Goal: Information Seeking & Learning: Check status

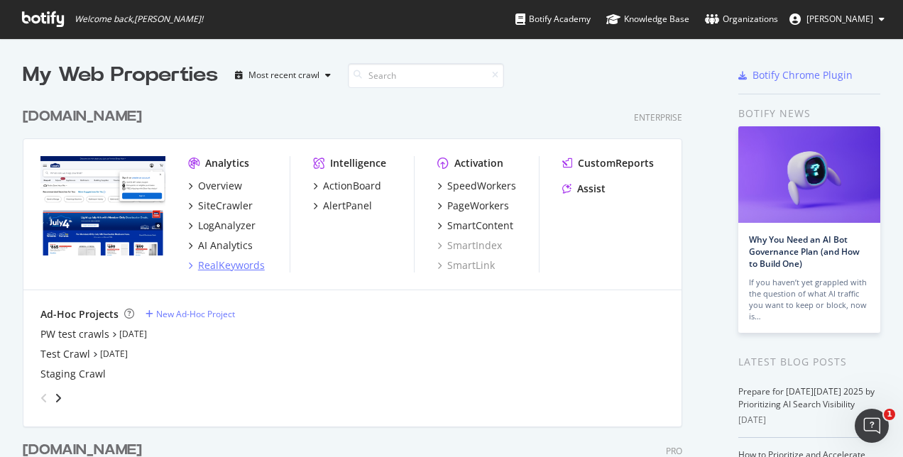
click at [233, 264] on div "RealKeywords" at bounding box center [231, 265] width 67 height 14
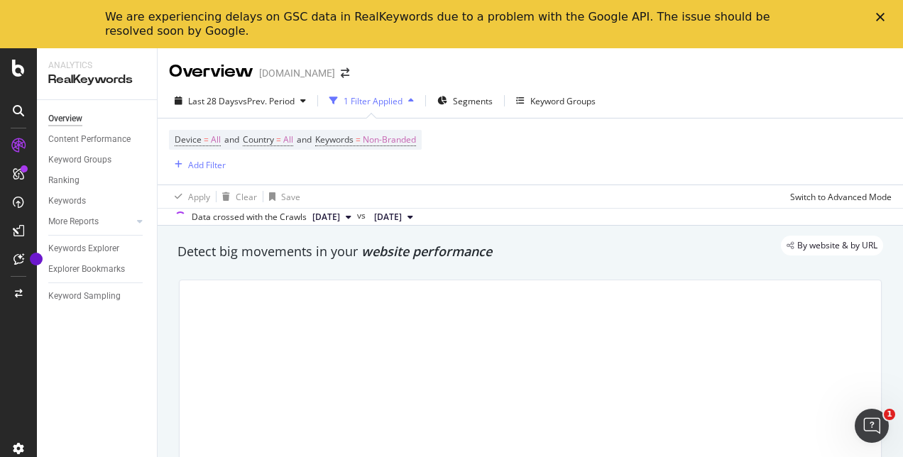
click at [882, 15] on polygon "Close" at bounding box center [880, 17] width 9 height 9
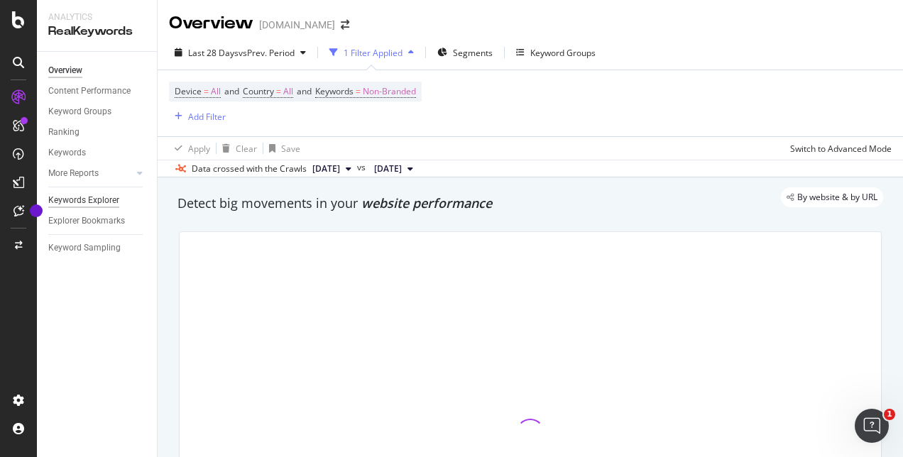
click at [99, 197] on div "Keywords Explorer" at bounding box center [83, 200] width 71 height 15
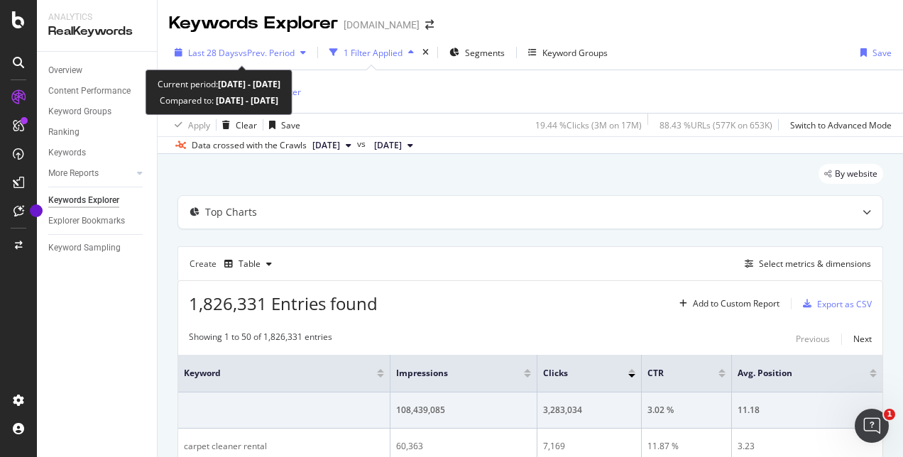
click at [220, 48] on span "Last 28 Days" at bounding box center [213, 53] width 50 height 12
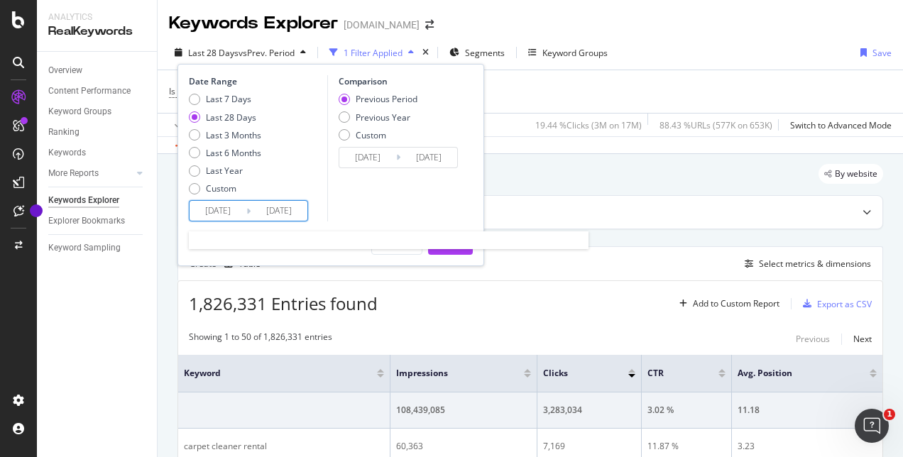
click at [230, 209] on input "[DATE]" at bounding box center [218, 211] width 57 height 20
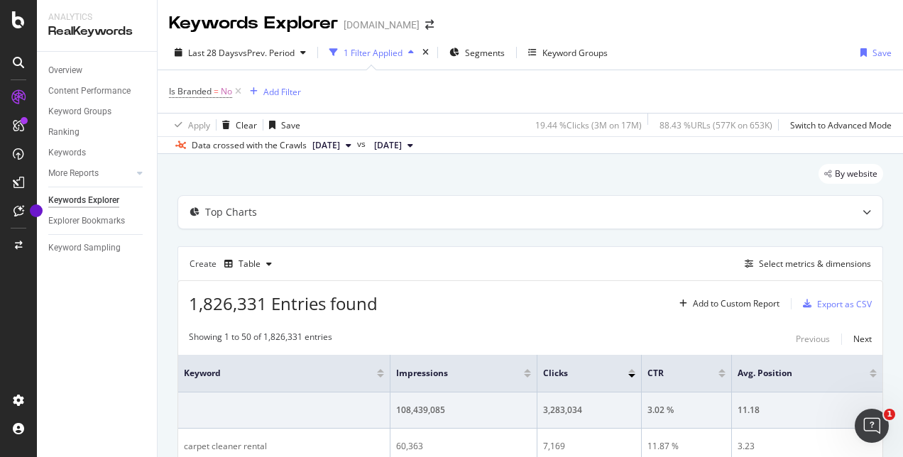
click at [504, 167] on div "By website" at bounding box center [530, 179] width 706 height 31
click at [275, 95] on div "Add Filter" at bounding box center [282, 92] width 38 height 12
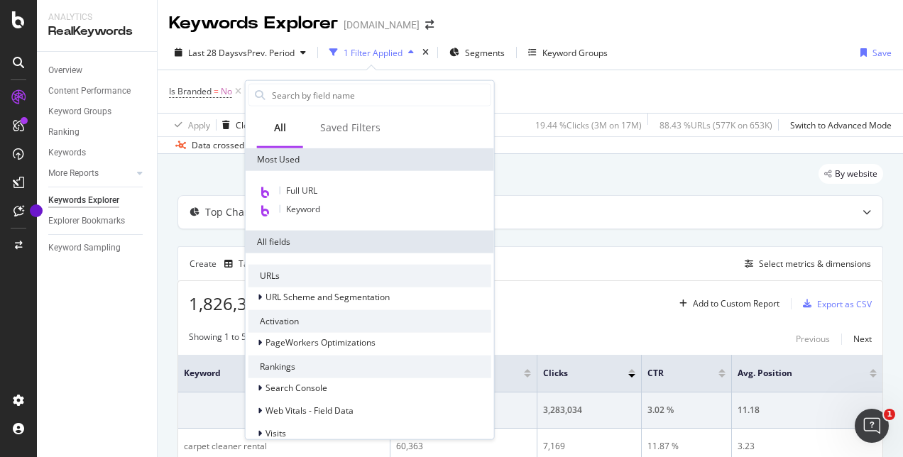
click at [275, 95] on input "text" at bounding box center [380, 94] width 220 height 21
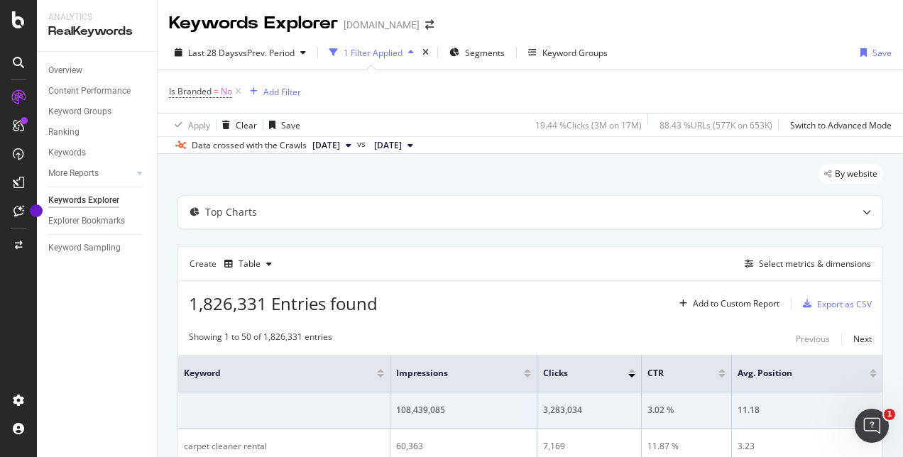
click at [350, 69] on div "Last 28 Days vs Prev. Period 1 Filter Applied Segments Keyword Groups Save" at bounding box center [530, 55] width 745 height 28
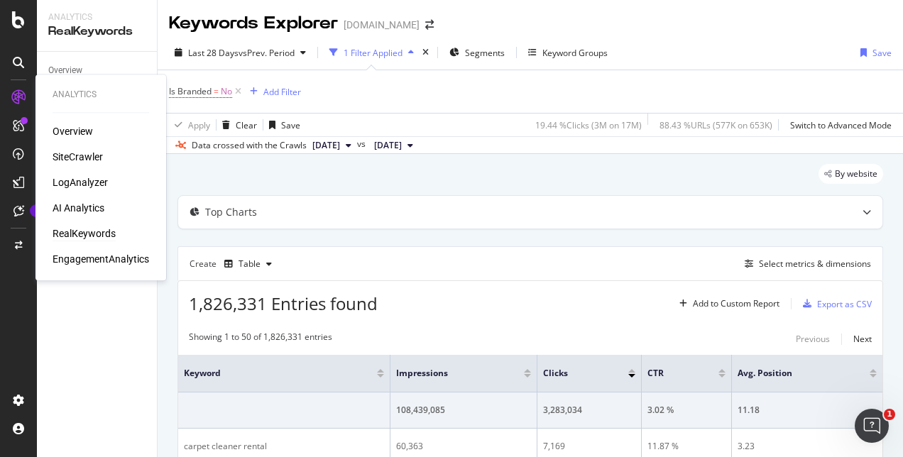
click at [75, 231] on div "RealKeywords" at bounding box center [84, 233] width 63 height 14
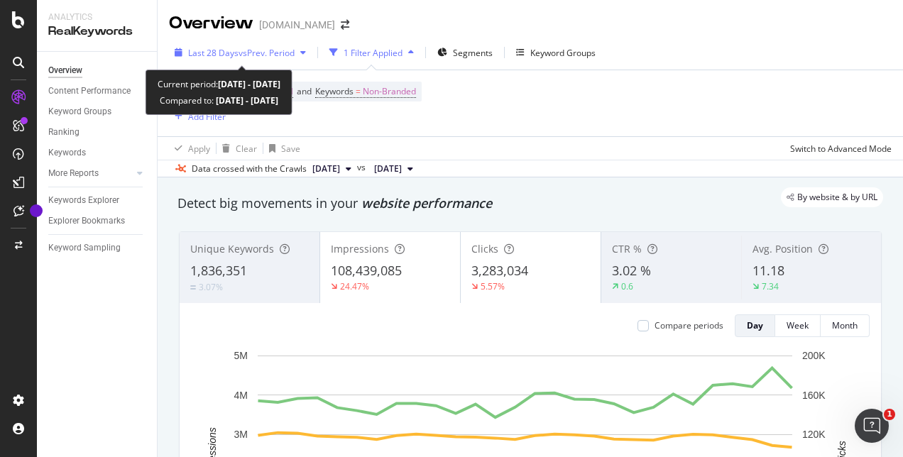
click at [282, 42] on div "Last 28 Days vs Prev. Period" at bounding box center [240, 52] width 143 height 21
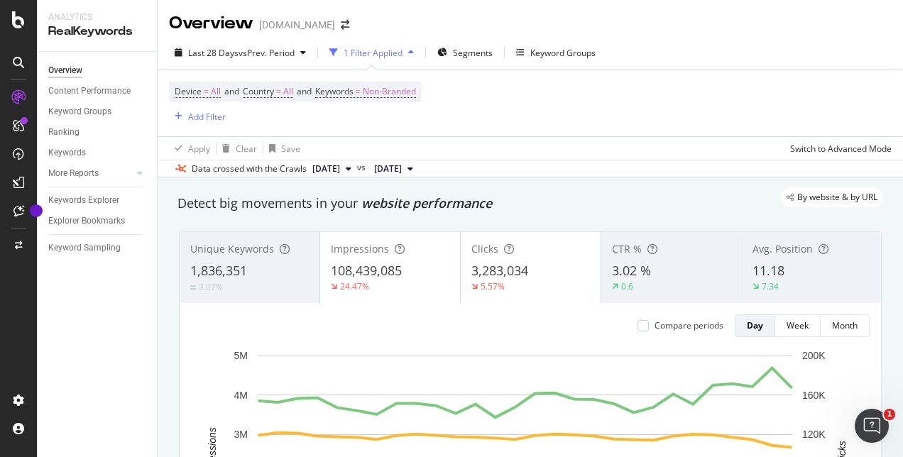
drag, startPoint x: 733, startPoint y: 130, endPoint x: 634, endPoint y: 93, distance: 105.3
click at [731, 128] on div "Device = All and Country = All and Keywords = Non-Branded Add Filter" at bounding box center [530, 103] width 723 height 66
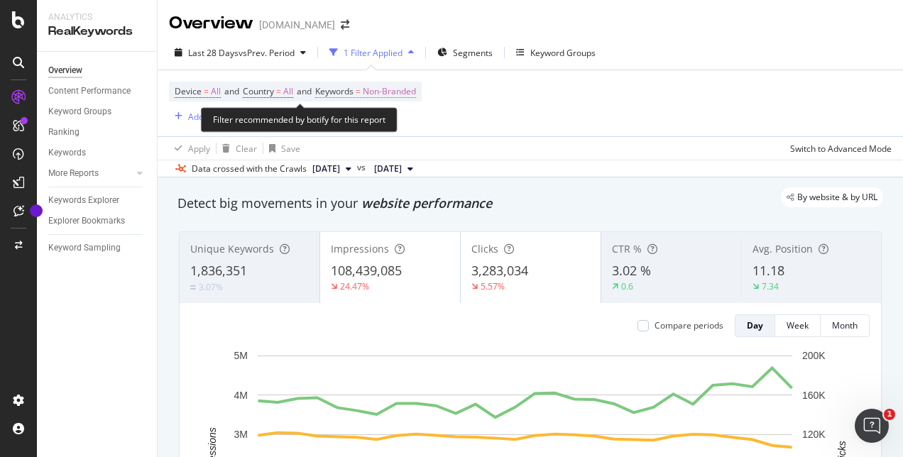
click at [385, 87] on span "Non-Branded" at bounding box center [389, 92] width 53 height 20
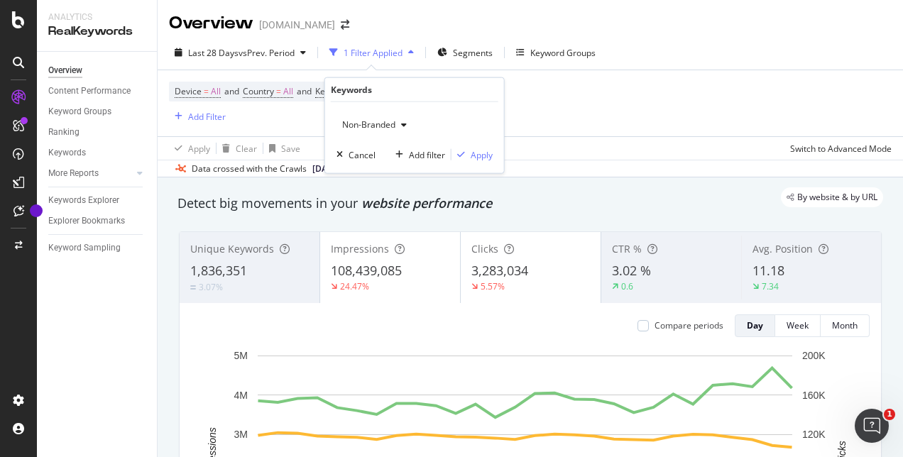
click at [385, 128] on span "Non-Branded" at bounding box center [365, 125] width 59 height 12
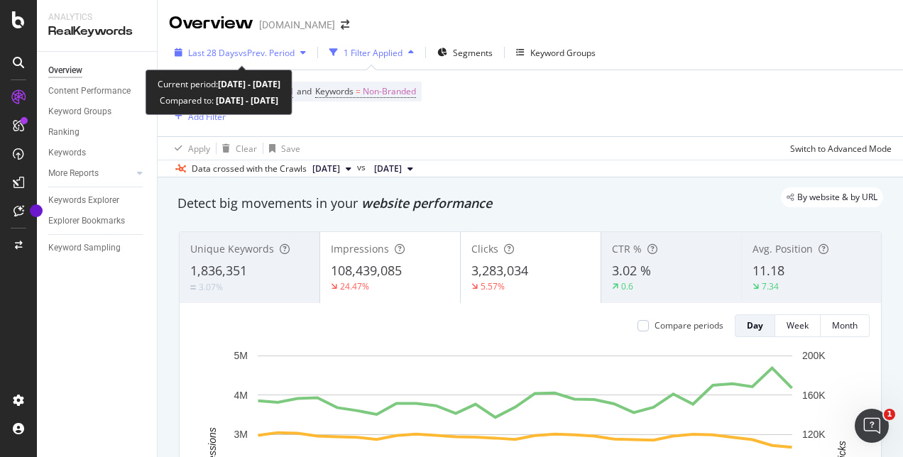
click at [219, 48] on span "Last 28 Days" at bounding box center [213, 53] width 50 height 12
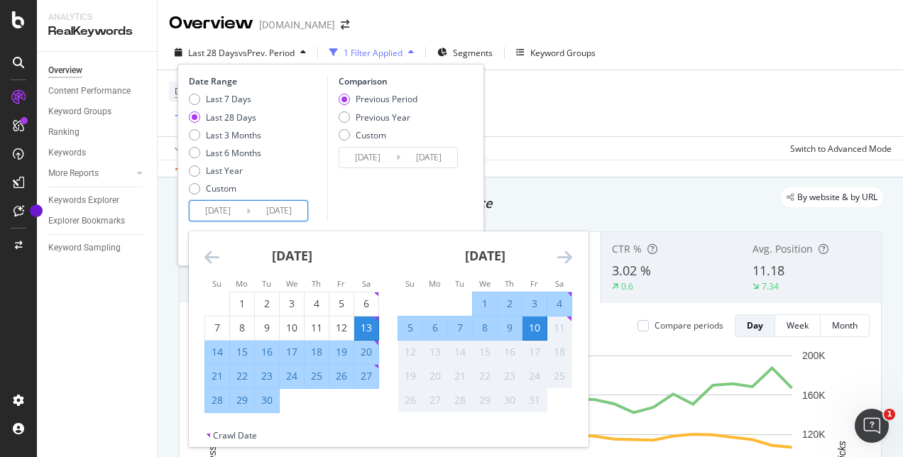
click at [220, 217] on input "[DATE]" at bounding box center [218, 211] width 57 height 20
click at [551, 305] on div "4" at bounding box center [559, 304] width 24 height 14
type input "[DATE]"
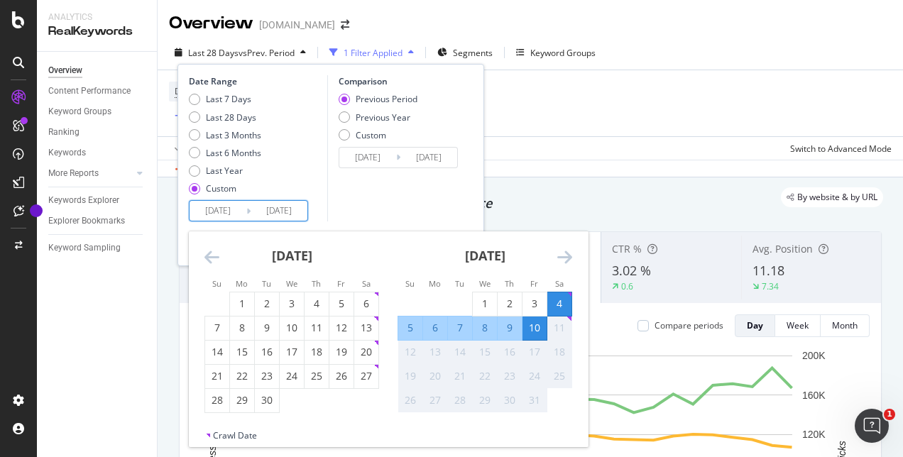
click at [535, 329] on div "10" at bounding box center [534, 328] width 24 height 14
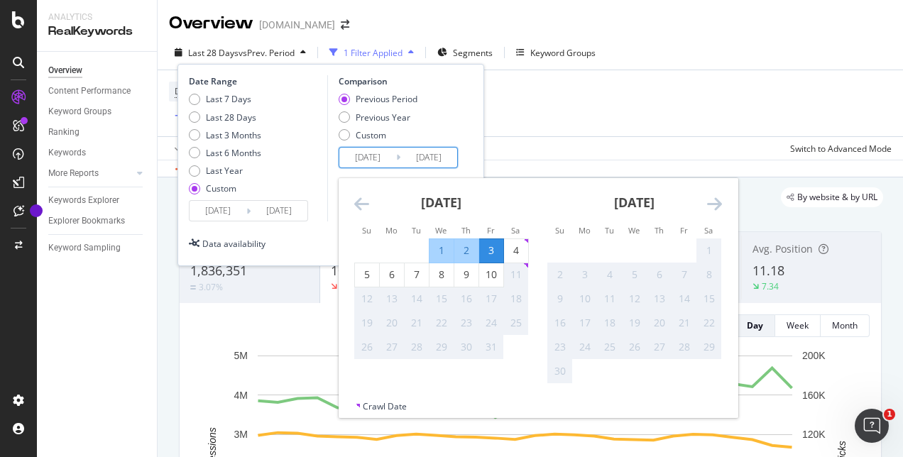
click at [392, 159] on input "[DATE]" at bounding box center [367, 158] width 57 height 20
click at [362, 201] on icon "Move backward to switch to the previous month." at bounding box center [361, 203] width 15 height 17
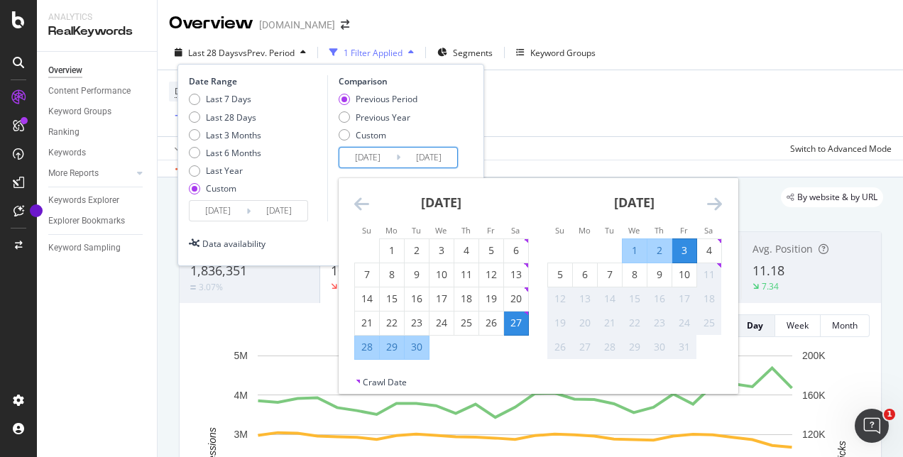
click at [362, 201] on icon "Move backward to switch to the previous month." at bounding box center [361, 203] width 15 height 17
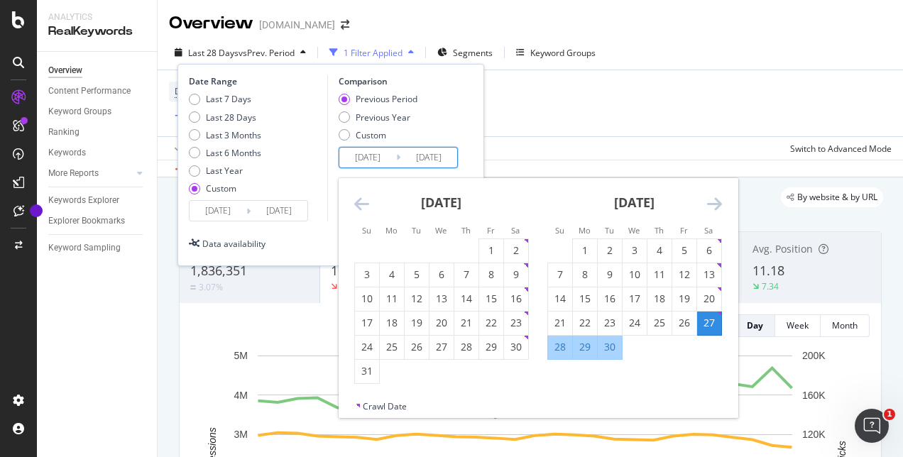
click at [362, 201] on icon "Move backward to switch to the previous month." at bounding box center [361, 203] width 15 height 17
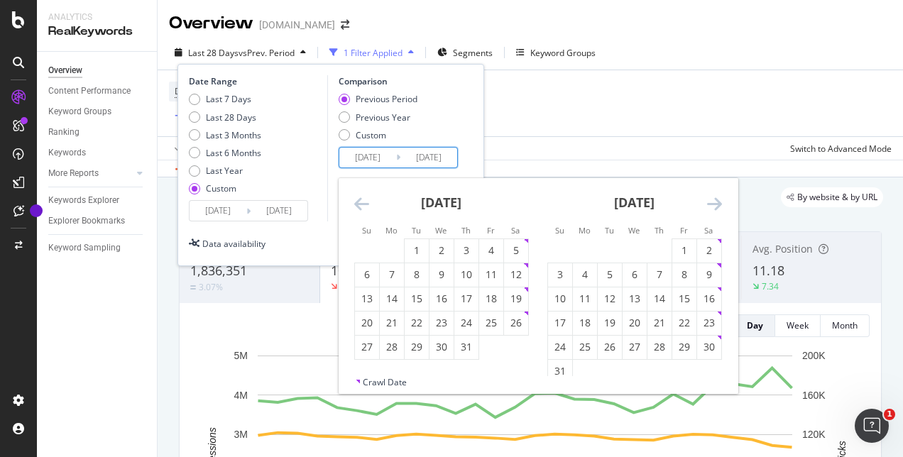
click at [362, 201] on icon "Move backward to switch to the previous month." at bounding box center [361, 203] width 15 height 17
click at [461, 204] on strong "[DATE]" at bounding box center [441, 202] width 40 height 17
click at [354, 206] on icon "Move backward to switch to the previous month." at bounding box center [361, 203] width 15 height 17
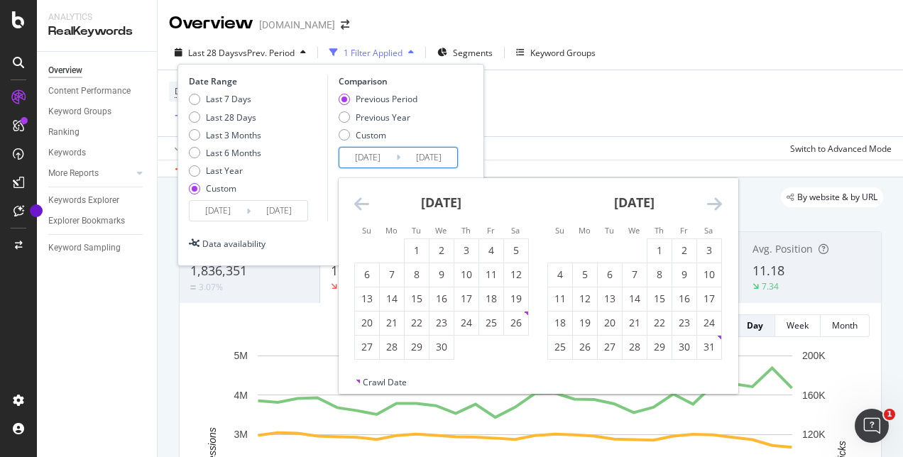
click at [354, 206] on icon "Move backward to switch to the previous month." at bounding box center [361, 203] width 15 height 17
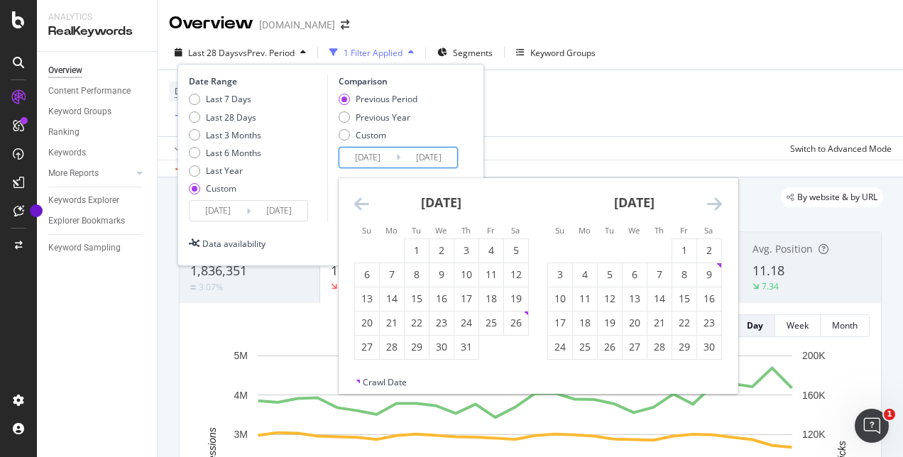
click at [354, 206] on icon "Move backward to switch to the previous month." at bounding box center [361, 203] width 15 height 17
click at [710, 200] on icon "Move forward to switch to the next month." at bounding box center [714, 203] width 15 height 17
click at [483, 254] on div "4" at bounding box center [491, 250] width 24 height 14
type input "[DATE]"
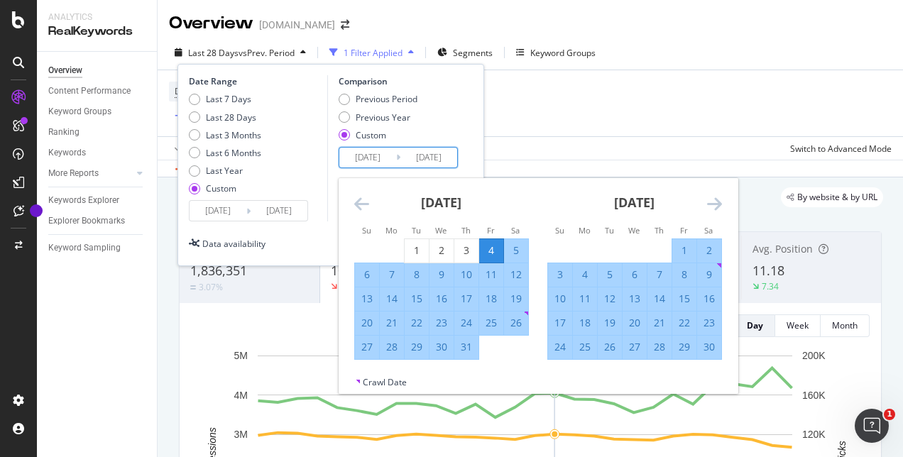
click at [485, 269] on div "11" at bounding box center [491, 275] width 24 height 14
type input "[DATE]"
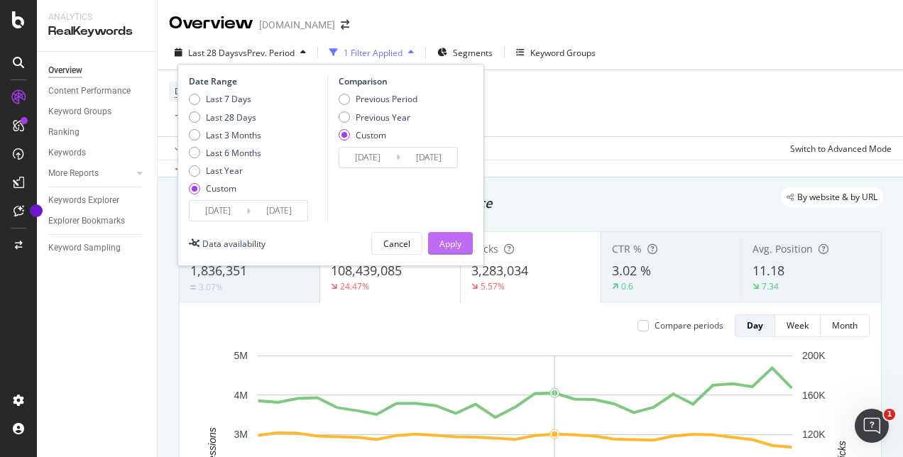
click at [447, 247] on div "Apply" at bounding box center [450, 244] width 22 height 12
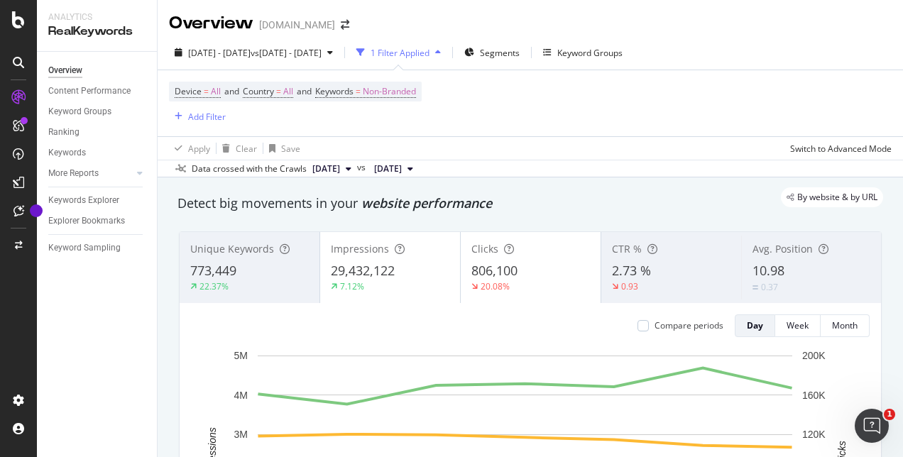
drag, startPoint x: 212, startPoint y: -31, endPoint x: 640, endPoint y: 102, distance: 448.8
click at [640, 102] on div "Device = All and Country = All and Keywords = Non-Branded Add Filter" at bounding box center [530, 103] width 723 height 66
